Goal: Information Seeking & Learning: Understand process/instructions

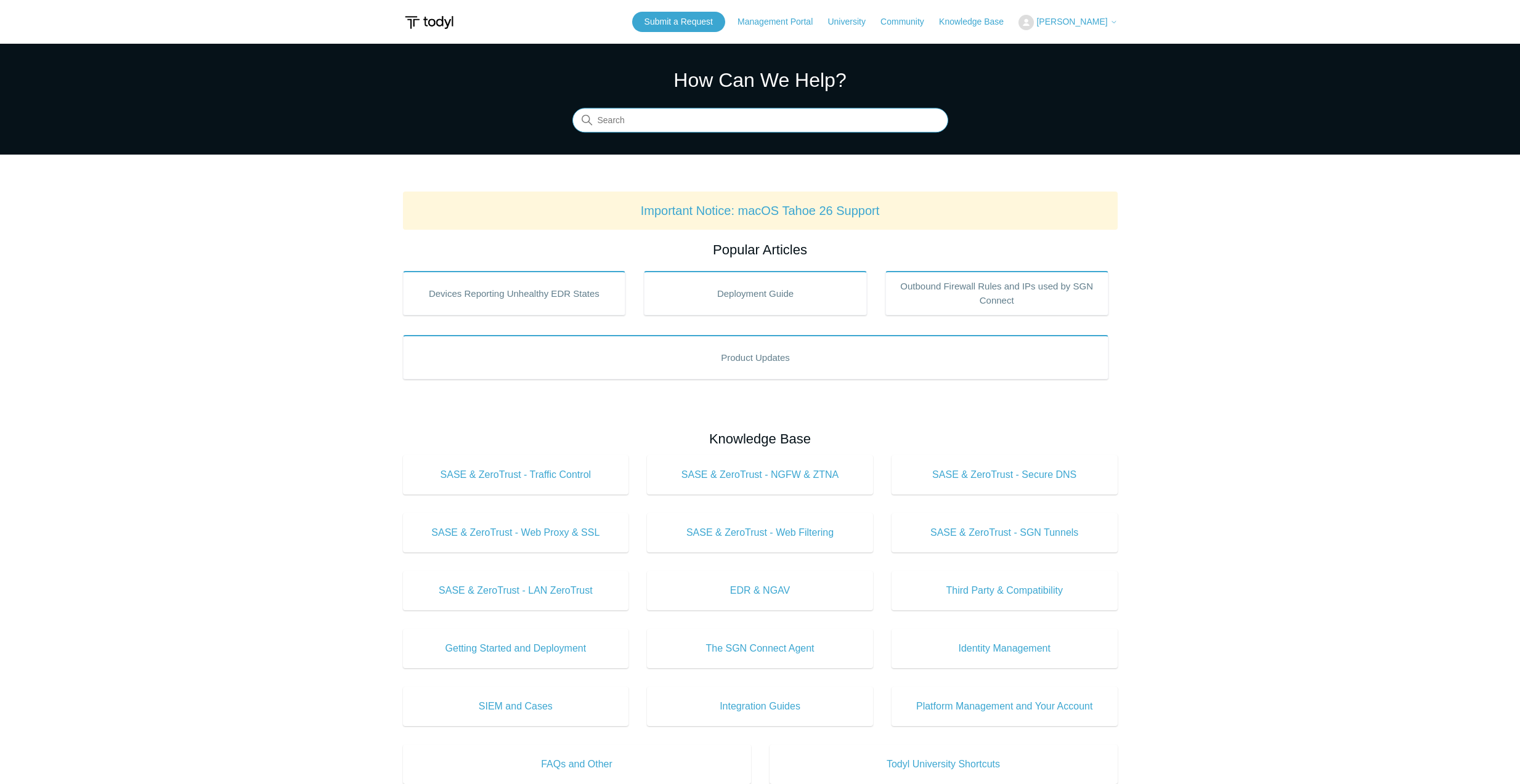
click at [658, 120] on input "Search" at bounding box center [760, 121] width 376 height 25
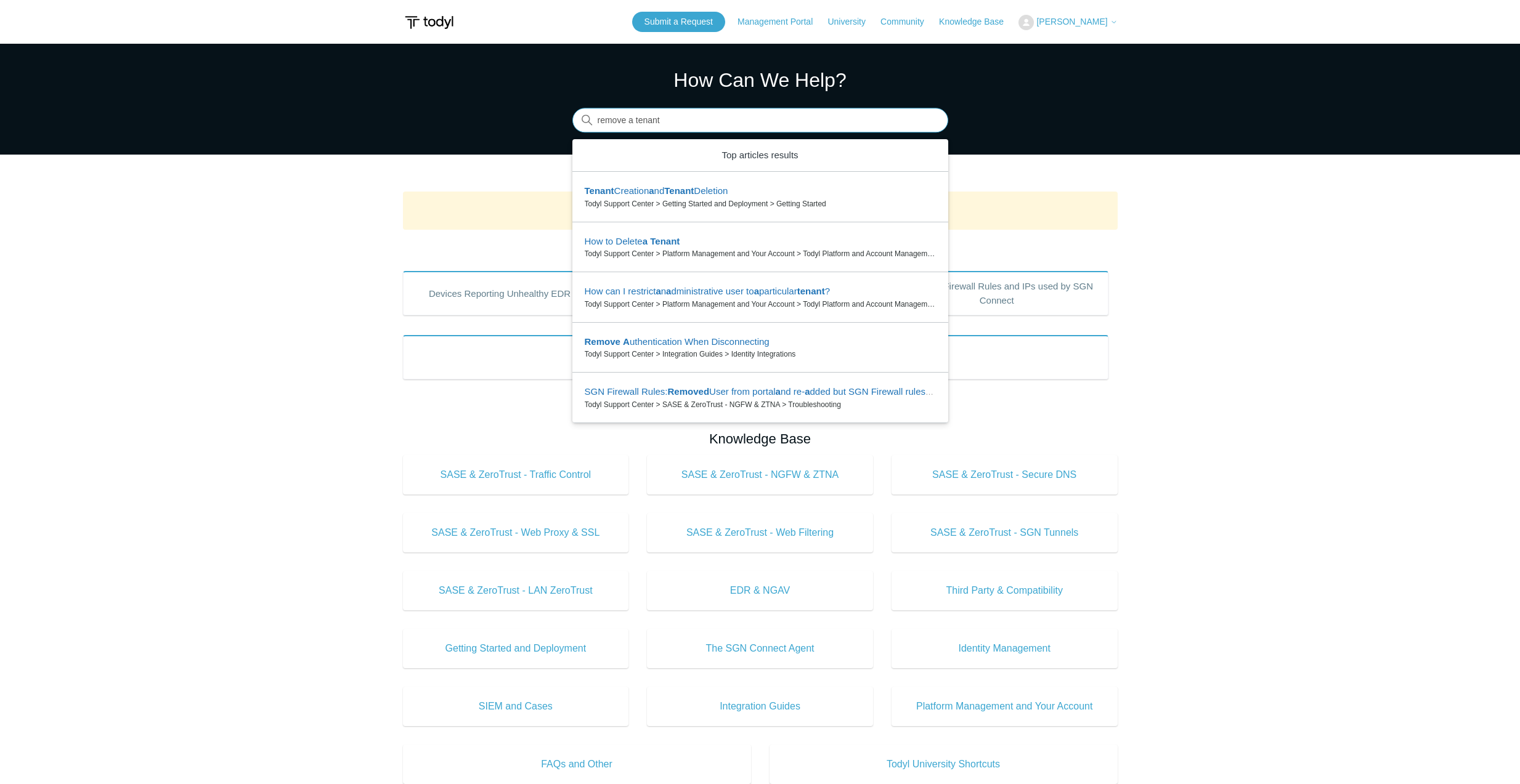
type input "remove a tenant"
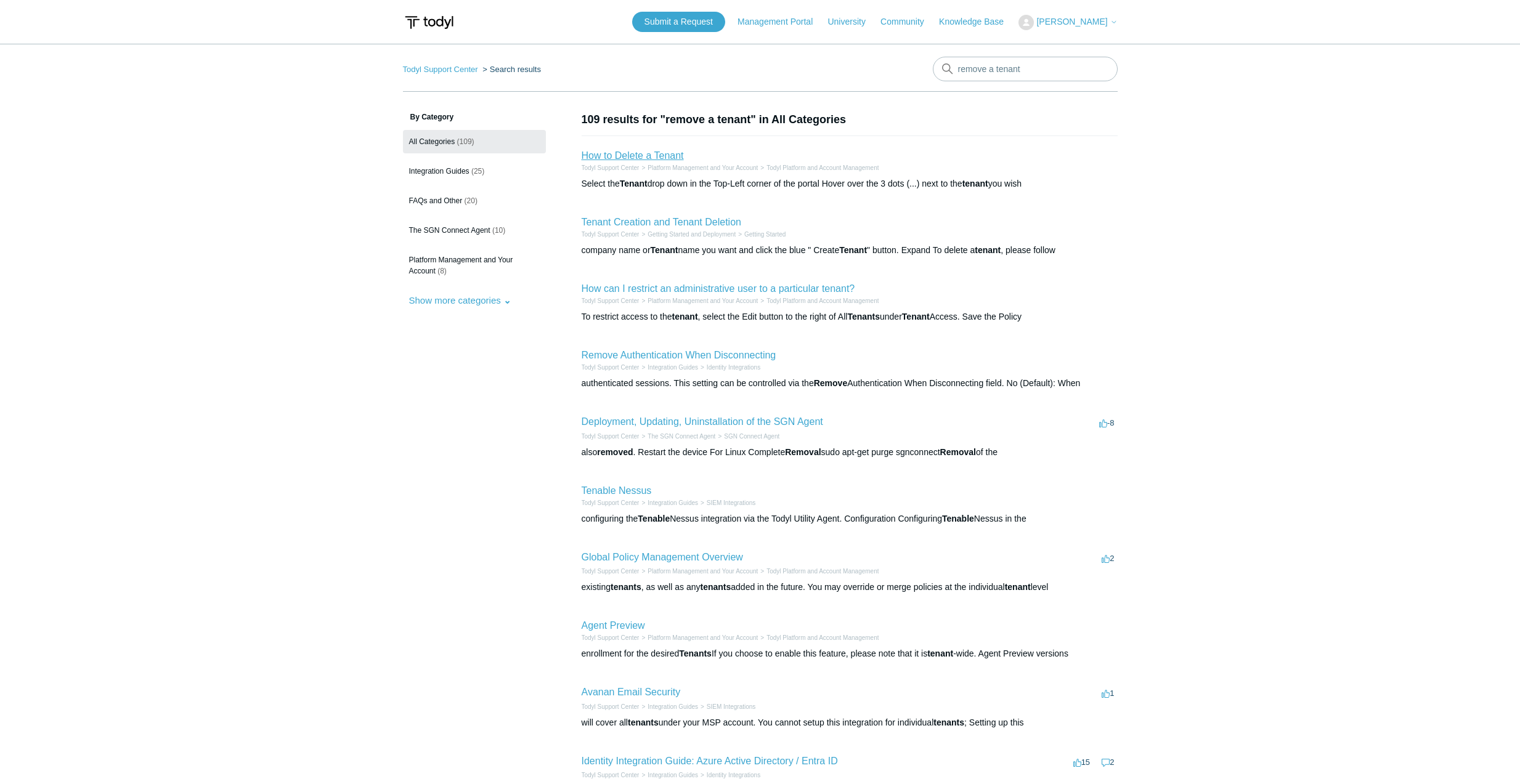
click at [649, 158] on link "How to Delete a Tenant" at bounding box center [633, 156] width 102 height 11
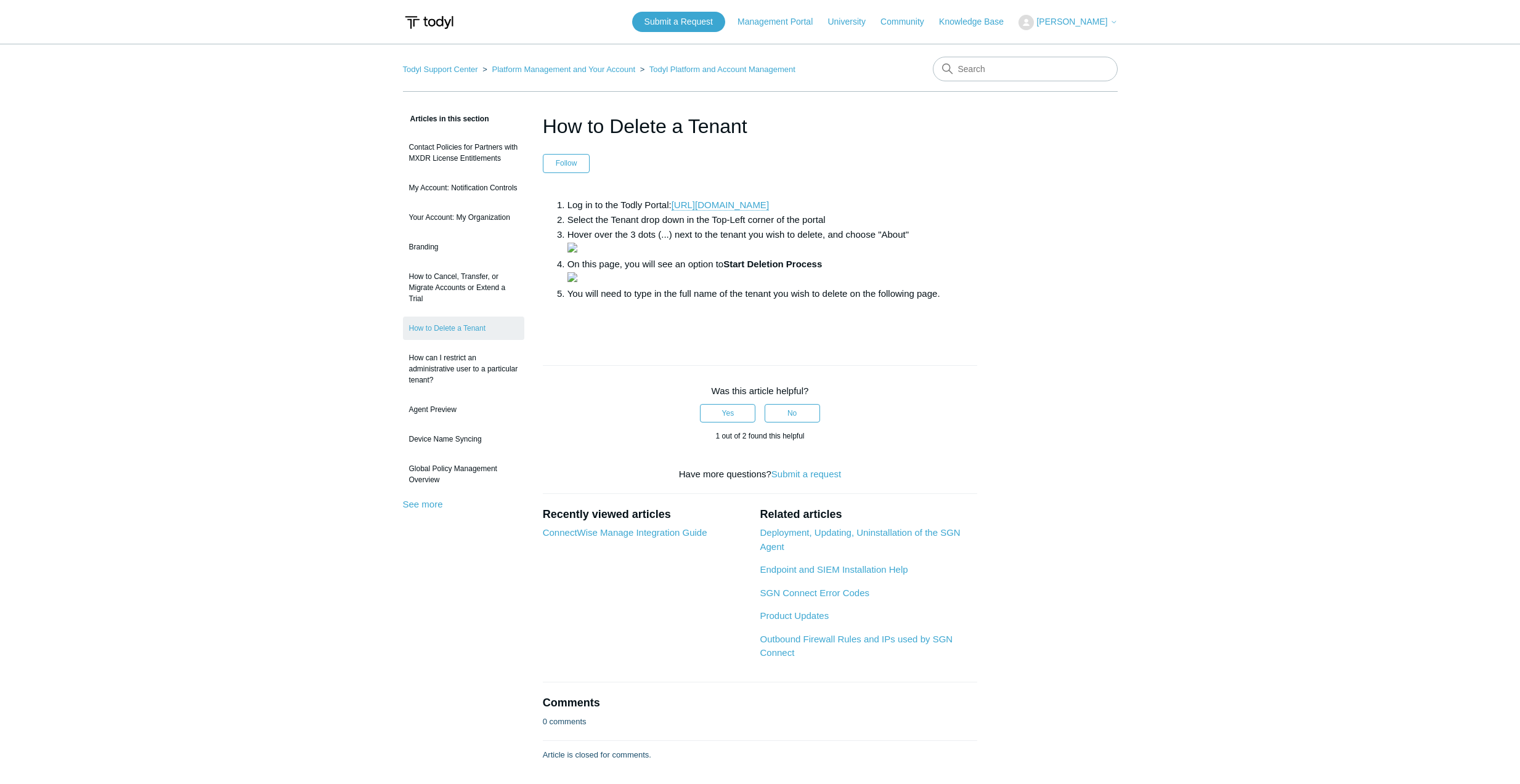
click at [1034, 226] on div "Articles in this section Contact Policies for Partners with MXDR License Entitl…" at bounding box center [760, 437] width 714 height 651
